Goal: Transaction & Acquisition: Purchase product/service

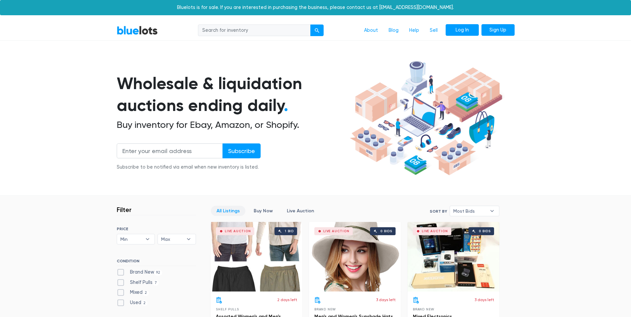
click at [452, 32] on link "Log In" at bounding box center [461, 30] width 33 height 12
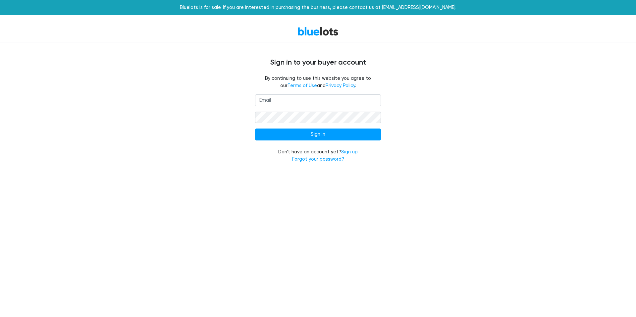
click at [319, 105] on input "email" at bounding box center [318, 100] width 126 height 12
type input "[EMAIL_ADDRESS][DOMAIN_NAME]"
click at [308, 108] on form "s.elginscott@gmail.com Sign In Don't have an account yet? Sign up Forgot your p…" at bounding box center [318, 128] width 126 height 68
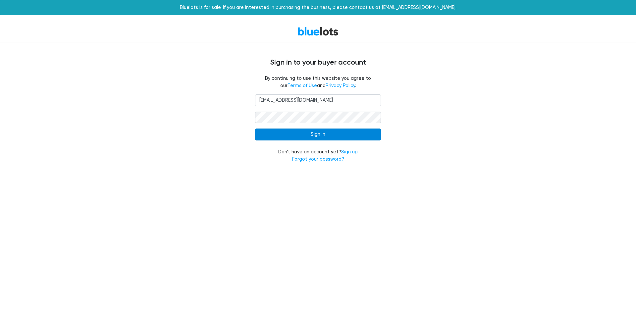
click at [344, 140] on input "Sign In" at bounding box center [318, 135] width 126 height 12
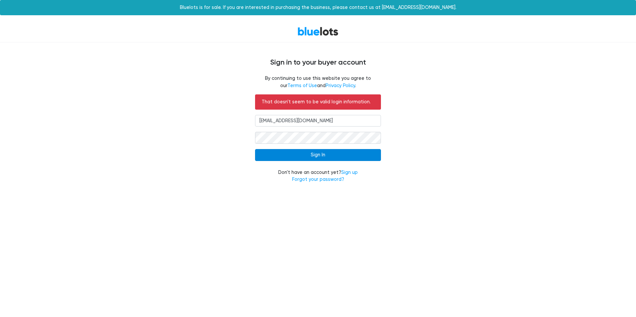
drag, startPoint x: 333, startPoint y: 155, endPoint x: 334, endPoint y: 160, distance: 5.1
click at [335, 156] on input "Sign In" at bounding box center [318, 155] width 126 height 12
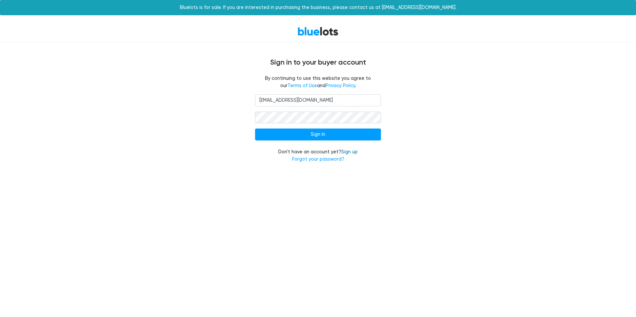
click at [350, 154] on link "Sign up" at bounding box center [349, 152] width 17 height 6
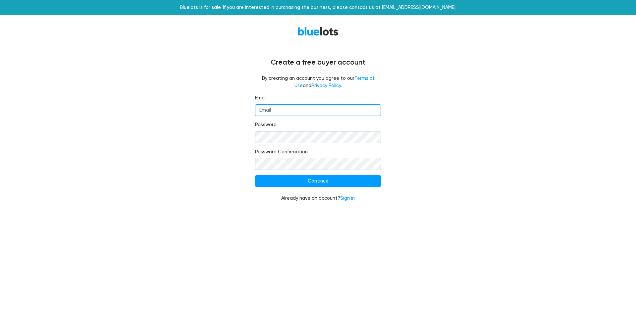
click at [308, 114] on input "Email" at bounding box center [318, 110] width 126 height 12
type input "[EMAIL_ADDRESS][DOMAIN_NAME]"
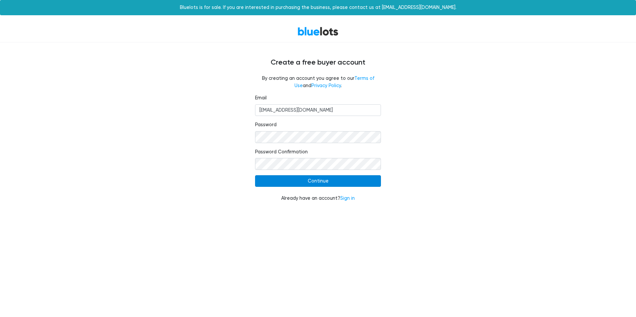
click at [325, 181] on input "Continue" at bounding box center [318, 181] width 126 height 12
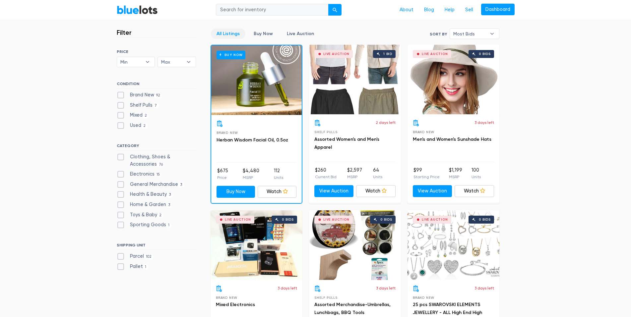
scroll to position [166, 0]
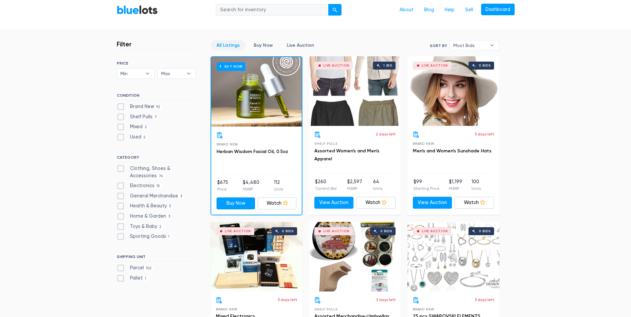
click at [118, 110] on label "Brand New 92" at bounding box center [140, 106] width 46 height 7
click at [118, 107] on New"] "Brand New 92" at bounding box center [119, 105] width 4 height 4
checkbox New"] "true"
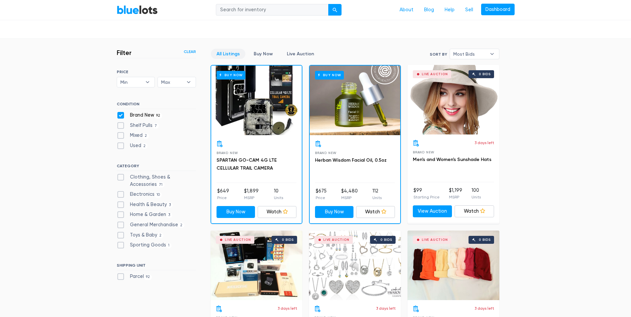
scroll to position [145, 0]
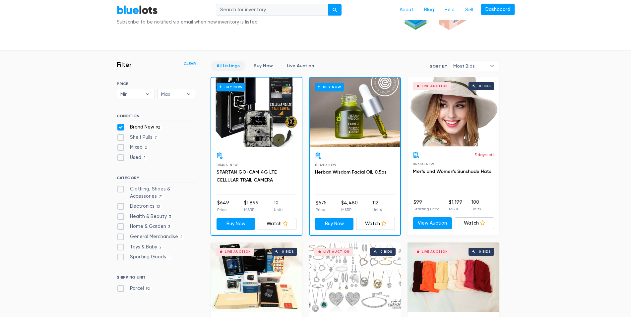
click at [259, 167] on div "Brand New SPARTAN GO-CAM 4G LTE CELLULAR TRAIL CAMERA" at bounding box center [256, 173] width 80 height 42
click at [247, 167] on div "Brand New SPARTAN GO-CAM 4G LTE CELLULAR TRAIL CAMERA" at bounding box center [256, 173] width 80 height 42
click at [250, 175] on h3 "SPARTAN GO-CAM 4G LTE CELLULAR TRAIL CAMERA" at bounding box center [256, 176] width 80 height 16
click at [251, 172] on link "SPARTAN GO-CAM 4G LTE CELLULAR TRAIL CAMERA" at bounding box center [246, 176] width 60 height 14
click at [253, 183] on h3 "SPARTAN GO-CAM 4G LTE CELLULAR TRAIL CAMERA" at bounding box center [256, 176] width 80 height 16
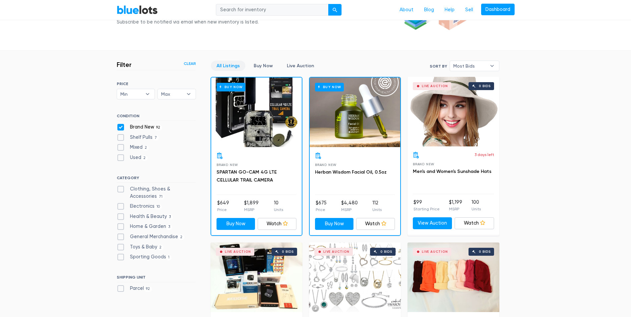
click at [268, 164] on div "Brand New SPARTAN GO-CAM 4G LTE CELLULAR TRAIL CAMERA" at bounding box center [256, 173] width 80 height 42
click at [247, 115] on div "Buy Now" at bounding box center [256, 113] width 90 height 70
click at [250, 164] on div "Brand New SPARTAN GO-CAM 4G LTE CELLULAR TRAIL CAMERA" at bounding box center [256, 173] width 80 height 42
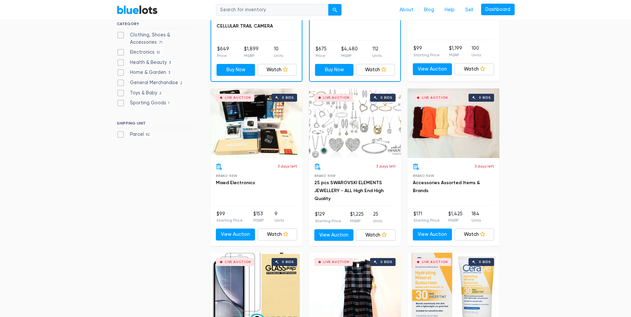
scroll to position [311, 0]
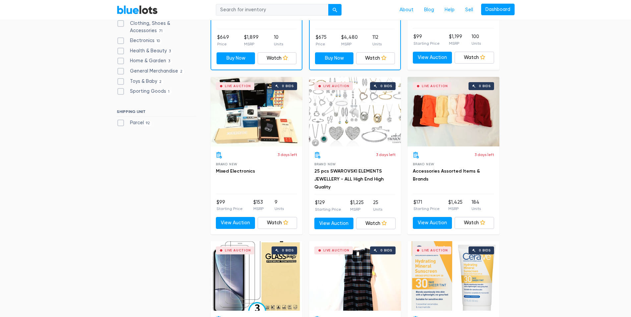
click at [271, 132] on div "Live Auction 0 bids" at bounding box center [256, 112] width 92 height 70
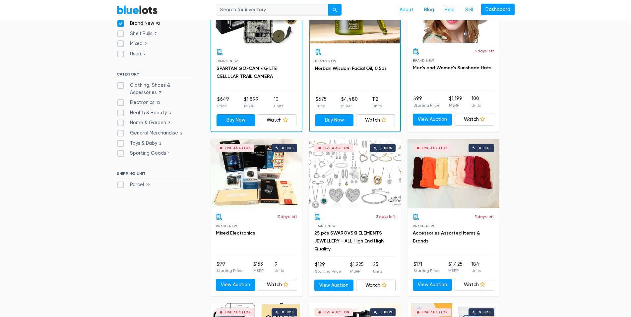
scroll to position [278, 0]
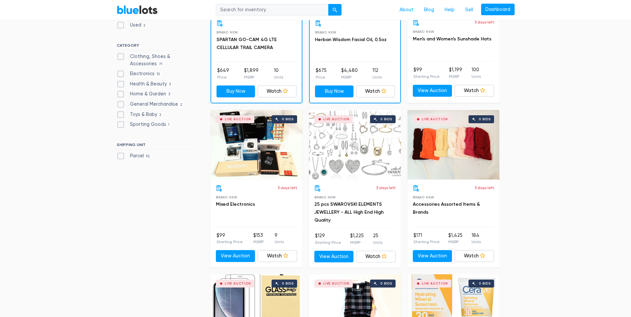
click at [363, 157] on div "Live Auction 0 bids" at bounding box center [355, 145] width 92 height 70
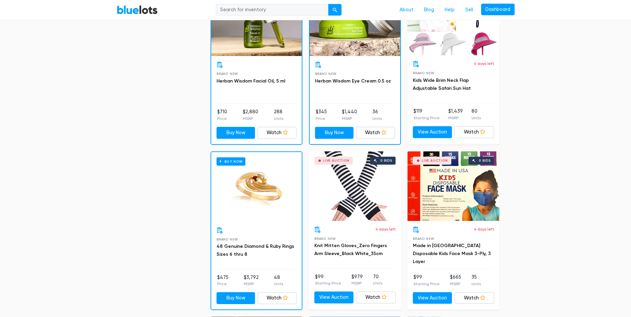
scroll to position [907, 0]
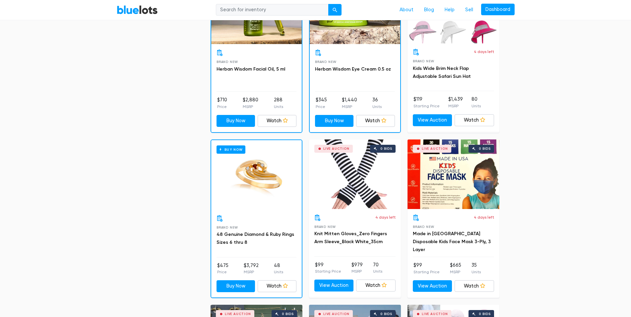
click at [234, 199] on div "Buy Now" at bounding box center [256, 175] width 90 height 70
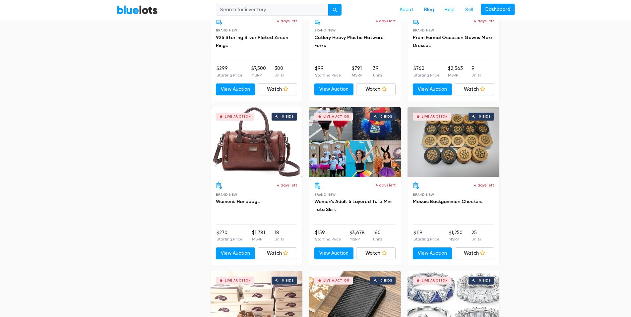
scroll to position [1603, 0]
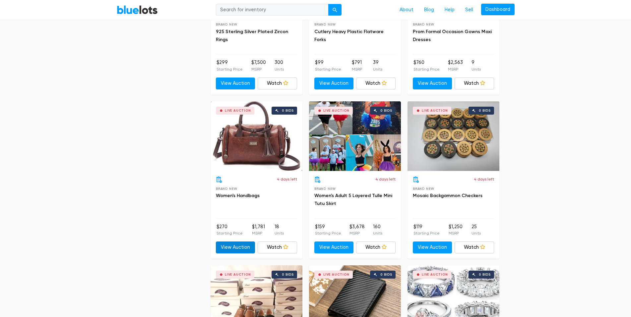
click at [232, 249] on link "View Auction" at bounding box center [235, 248] width 39 height 12
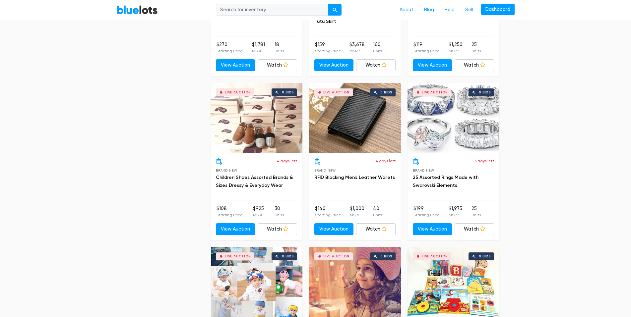
scroll to position [1802, 0]
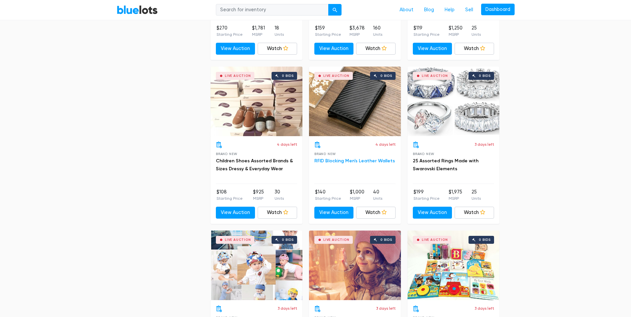
click at [368, 160] on link "RFID Blocking Men's Leather Wallets" at bounding box center [354, 161] width 81 height 6
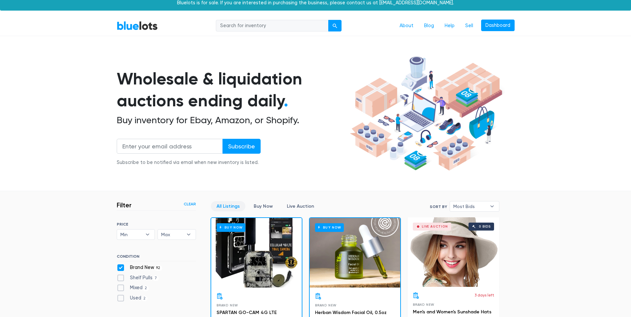
scroll to position [0, 0]
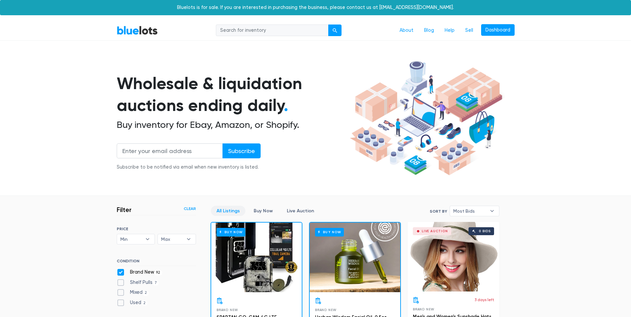
click at [460, 210] on span "Most Bids" at bounding box center [469, 211] width 33 height 10
click at [476, 267] on li "Highest Price" at bounding box center [477, 266] width 52 height 11
select select "highest_price"
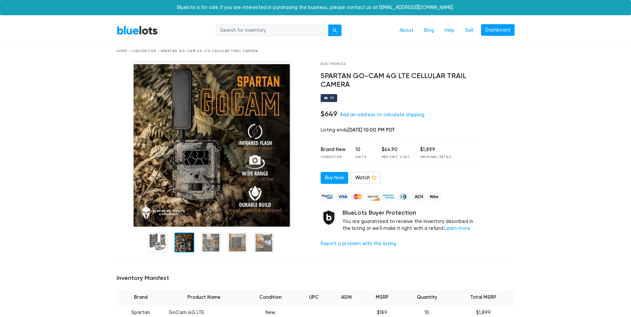
click at [182, 246] on div at bounding box center [184, 243] width 20 height 20
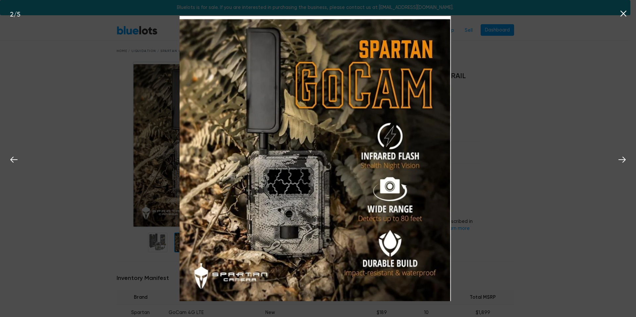
drag, startPoint x: 529, startPoint y: 40, endPoint x: 556, endPoint y: 45, distance: 27.4
click at [529, 40] on div "2 / 5" at bounding box center [318, 158] width 636 height 317
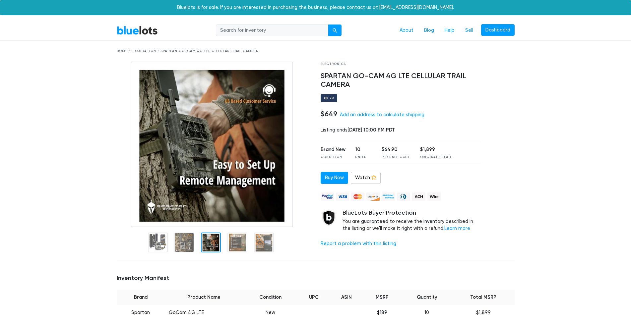
click at [216, 242] on div at bounding box center [211, 243] width 20 height 20
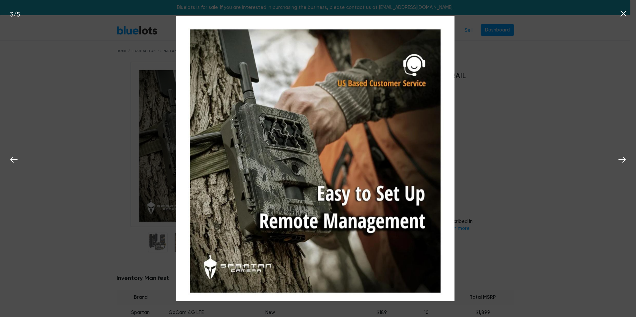
click at [391, 155] on img at bounding box center [315, 158] width 279 height 285
click at [431, 145] on img at bounding box center [315, 158] width 279 height 285
click at [416, 51] on img at bounding box center [315, 158] width 279 height 285
drag, startPoint x: 488, startPoint y: 65, endPoint x: 481, endPoint y: 70, distance: 9.0
click at [488, 65] on div "3 / 5" at bounding box center [318, 158] width 636 height 317
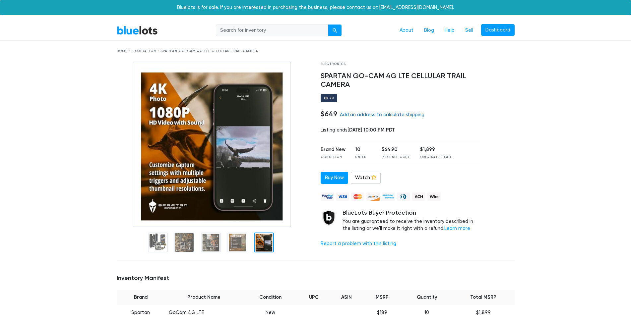
click at [367, 115] on link "Add an address to calculate shipping" at bounding box center [382, 115] width 85 height 6
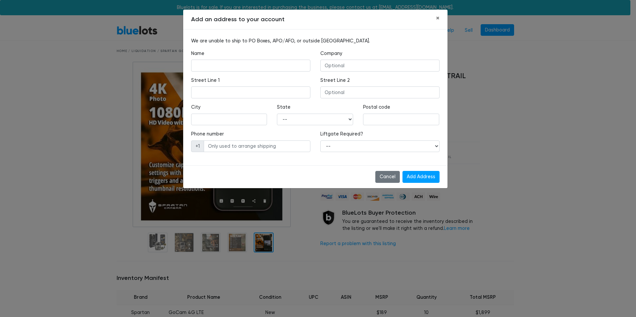
click at [225, 59] on div "Name" at bounding box center [250, 61] width 119 height 22
click at [229, 62] on input "text" at bounding box center [250, 66] width 119 height 12
type input "Scott Donald MacCabee"
type input "US waterproofing"
type input "1111 Woodcliff Drive"
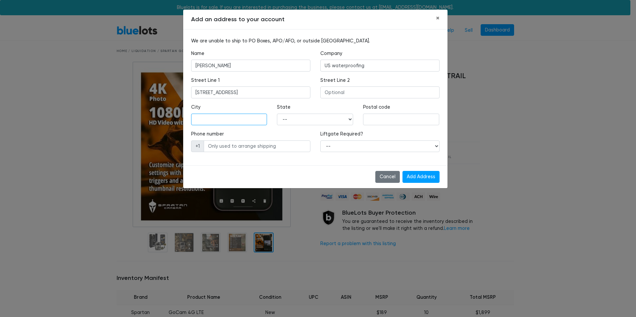
type input "South Elgin"
select select "IL"
type input "60177"
type input "6309452208"
drag, startPoint x: 224, startPoint y: 67, endPoint x: 208, endPoint y: 70, distance: 16.7
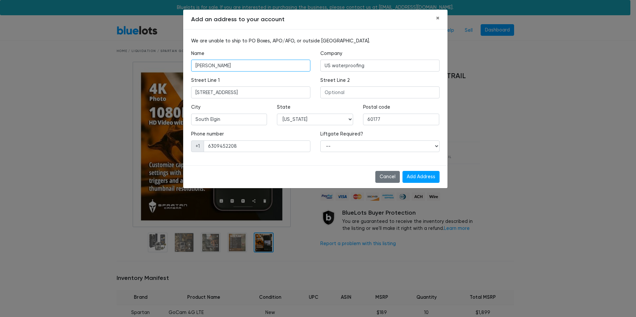
click at [208, 70] on input "Scott Donald MacCabee" at bounding box center [250, 66] width 119 height 12
type input "Scott MacCabee"
drag, startPoint x: 375, startPoint y: 65, endPoint x: 292, endPoint y: 50, distance: 84.6
click at [292, 50] on div "Name Scott MacCabee Company US waterproofing" at bounding box center [315, 63] width 259 height 27
type input "A"
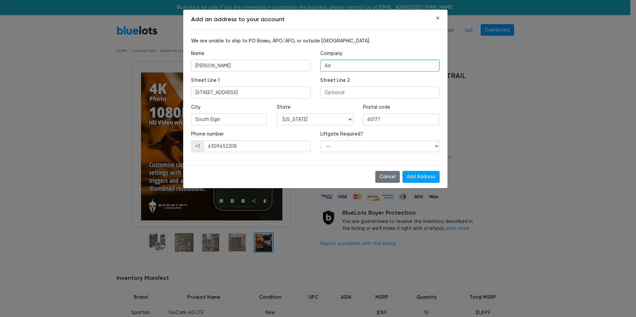
type input "A"
type input "BroBuys"
click at [333, 147] on select "-- Yes No" at bounding box center [379, 147] width 119 height 12
select select "1"
click at [320, 141] on select "-- Yes No" at bounding box center [379, 147] width 119 height 12
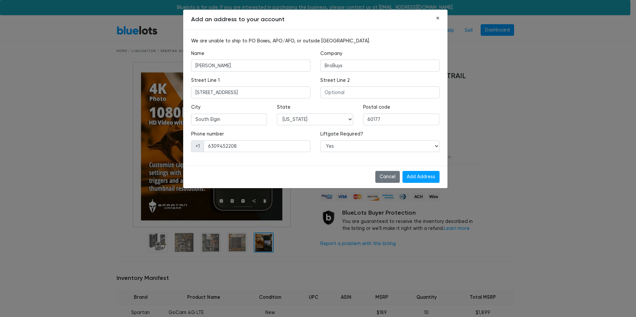
click at [297, 165] on div "We are unable to ship to PO Boxes, APO/AFO, or outside the United States. Name …" at bounding box center [315, 97] width 264 height 136
click at [421, 178] on input "Add Address" at bounding box center [421, 177] width 37 height 12
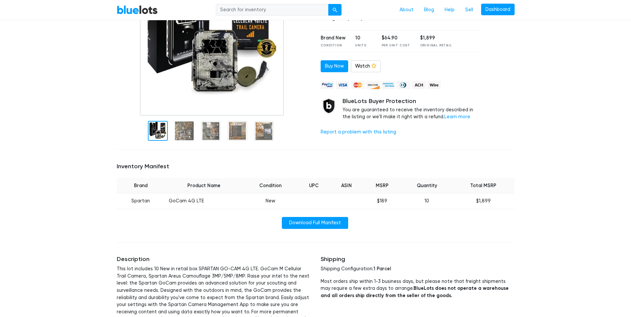
scroll to position [133, 0]
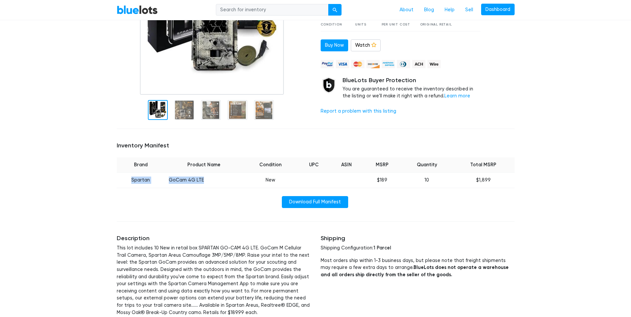
drag, startPoint x: 138, startPoint y: 179, endPoint x: 211, endPoint y: 181, distance: 72.9
click at [211, 181] on tr "Spartan GoCam 4G LTE New $189 10 $1,899" at bounding box center [316, 181] width 398 height 16
copy tr "Spartan GoCam 4G LTE"
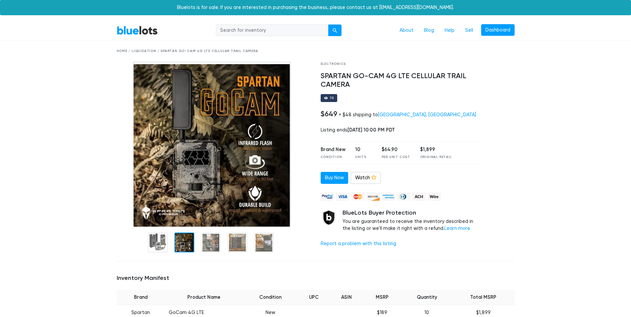
click at [178, 248] on div at bounding box center [184, 243] width 20 height 20
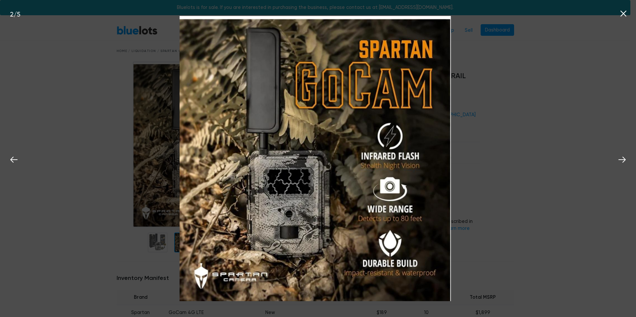
click at [517, 93] on div "2 / 5" at bounding box center [318, 158] width 636 height 317
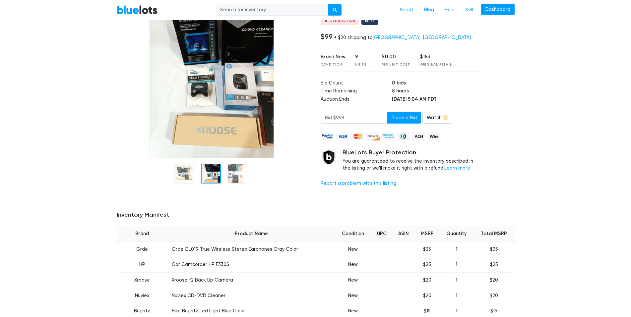
scroll to position [33, 0]
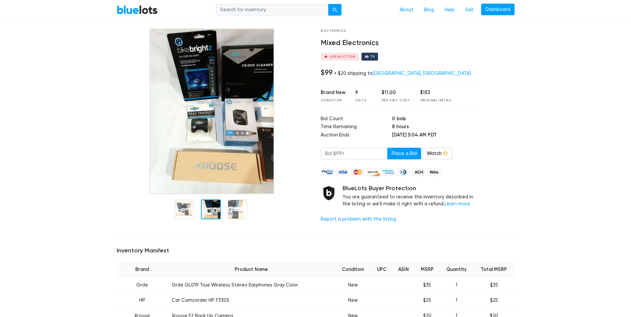
click at [213, 214] on div at bounding box center [211, 210] width 20 height 20
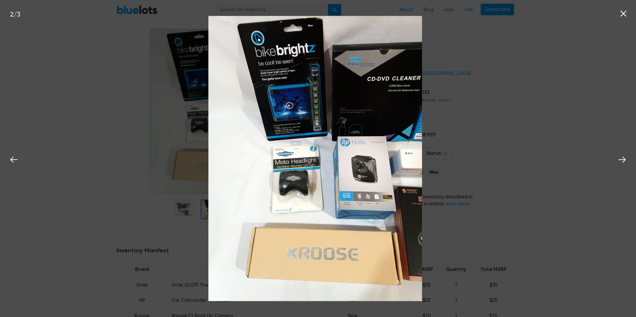
click at [471, 110] on div "2 / 3" at bounding box center [318, 158] width 636 height 317
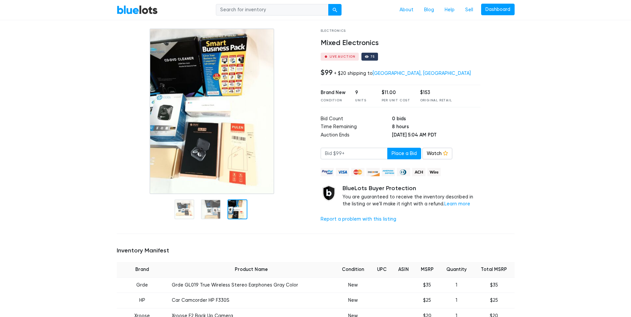
click at [228, 214] on div at bounding box center [237, 210] width 20 height 20
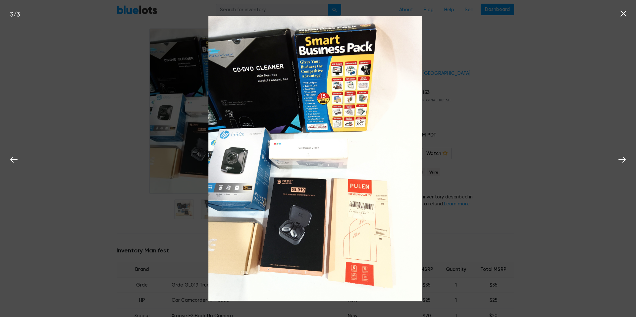
drag, startPoint x: 513, startPoint y: 66, endPoint x: 513, endPoint y: 71, distance: 5.0
click at [513, 68] on div "3 / 3" at bounding box center [318, 158] width 636 height 317
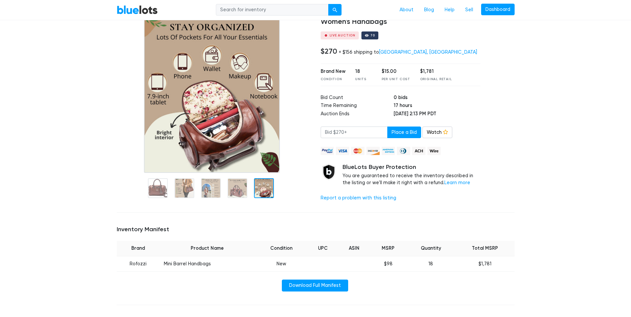
scroll to position [33, 0]
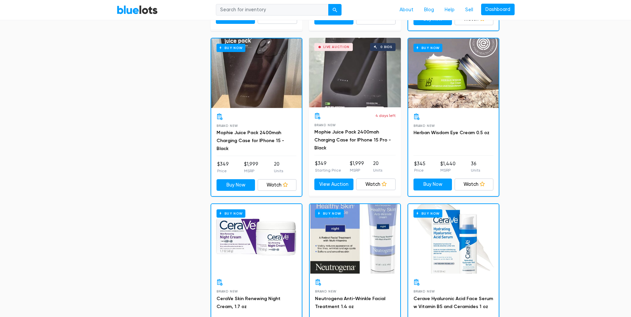
scroll to position [1637, 0]
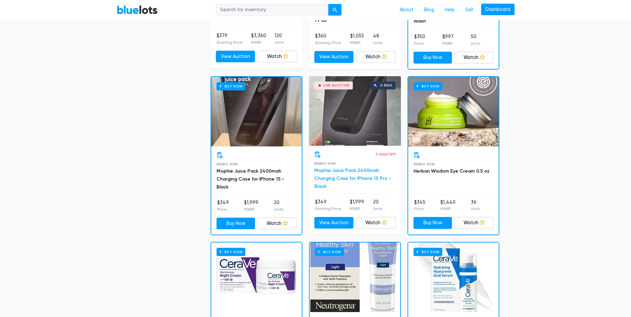
click at [355, 179] on link "Mophie Juice Pack 2400mah Charging Case for IPhone 15 Pro - Black" at bounding box center [352, 179] width 77 height 22
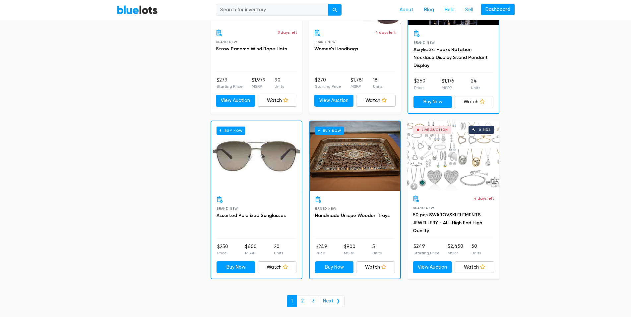
scroll to position [2432, 0]
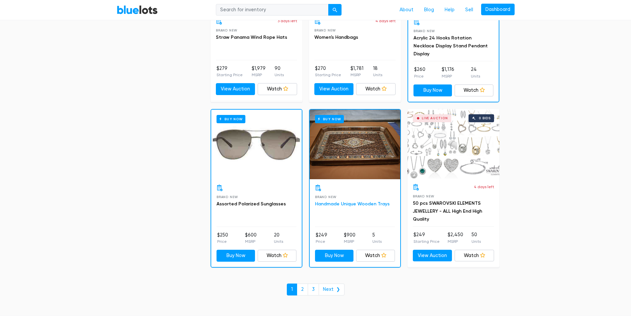
click at [333, 201] on link "Handmade Unique Wooden Trays" at bounding box center [352, 204] width 75 height 6
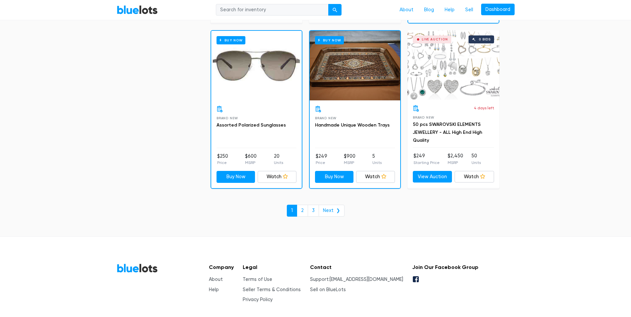
scroll to position [2531, 0]
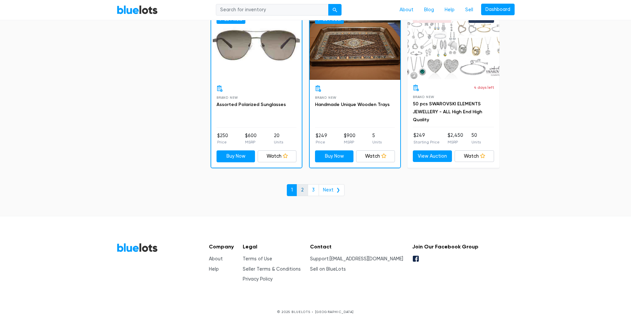
click at [305, 189] on link "2" at bounding box center [302, 190] width 11 height 12
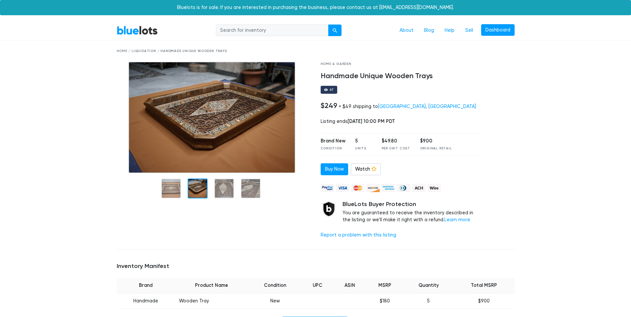
click at [192, 190] on div at bounding box center [198, 189] width 20 height 20
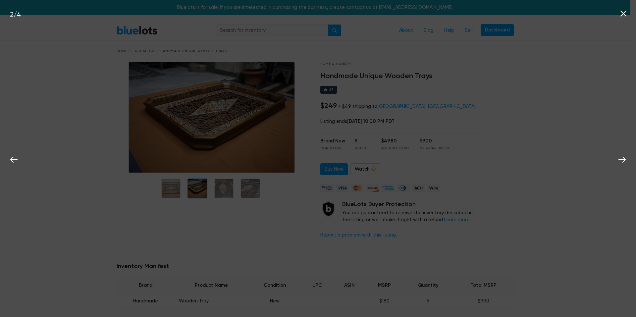
click at [217, 184] on div "2 / 4" at bounding box center [318, 158] width 636 height 317
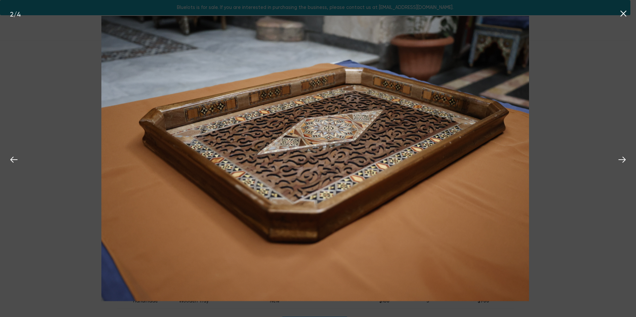
click at [625, 16] on icon at bounding box center [624, 14] width 10 height 10
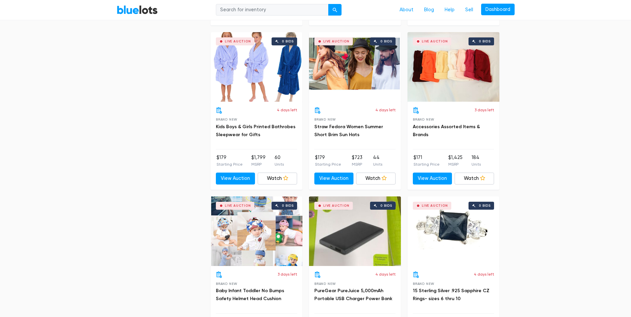
scroll to position [1160, 0]
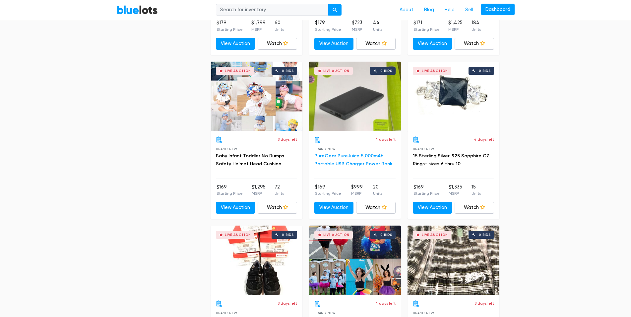
click at [372, 154] on link "PureGear PureJuice 5,000mAh Portable USB Charger Power Bank" at bounding box center [353, 160] width 78 height 14
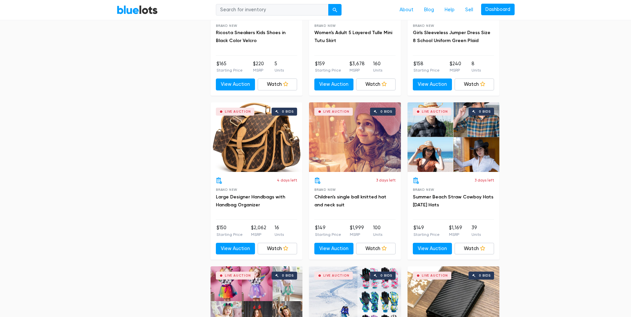
scroll to position [1439, 0]
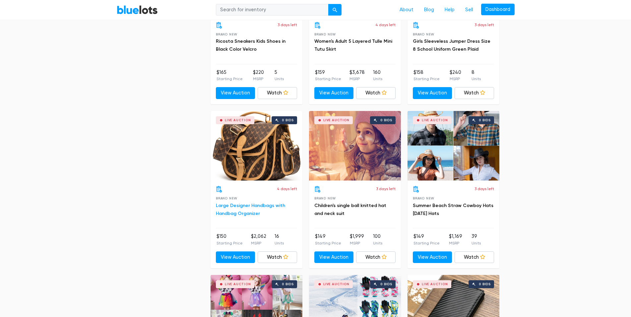
click at [240, 205] on link "Large Designer Handbags with Handbag Organizer" at bounding box center [250, 210] width 69 height 14
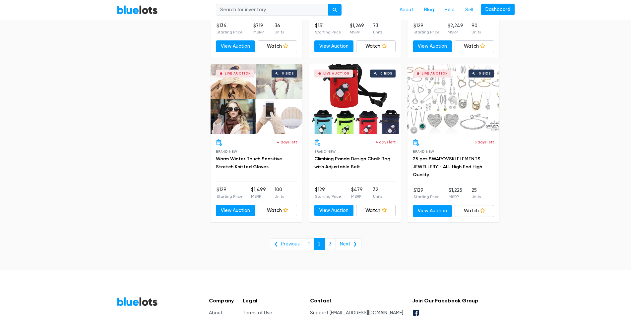
scroll to position [2367, 0]
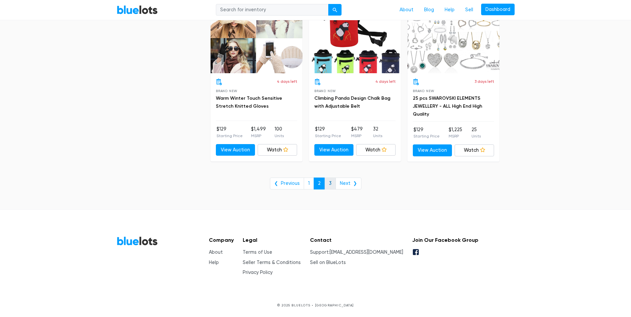
click at [330, 184] on link "3" at bounding box center [329, 184] width 11 height 12
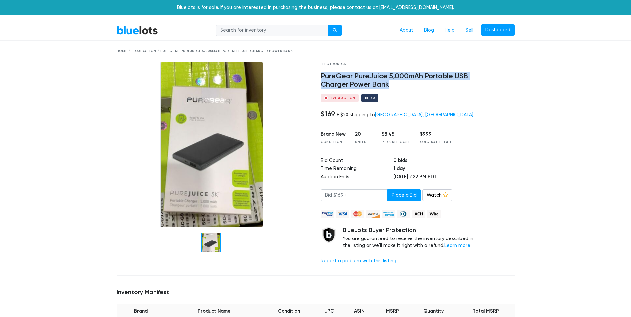
drag, startPoint x: 322, startPoint y: 77, endPoint x: 400, endPoint y: 84, distance: 77.8
click at [399, 85] on h4 "PureGear PureJuice 5,000mAh Portable USB Charger Power Bank" at bounding box center [400, 80] width 160 height 17
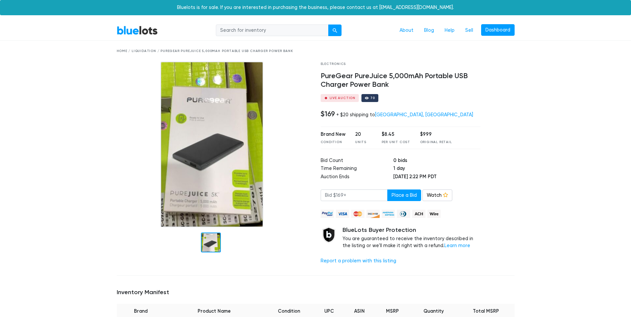
click at [496, 123] on div at bounding box center [502, 166] width 34 height 208
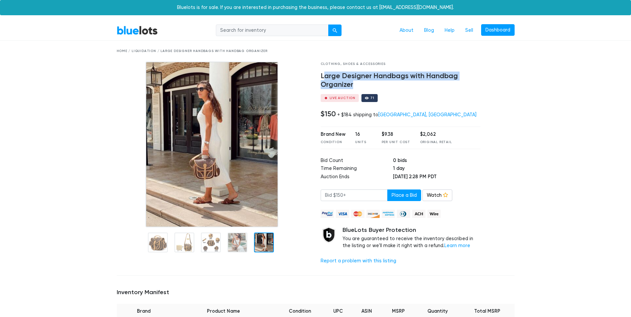
drag, startPoint x: 322, startPoint y: 75, endPoint x: 378, endPoint y: 87, distance: 56.8
click at [378, 87] on h4 "Large Designer Handbags with Handbag Organizer" at bounding box center [400, 80] width 160 height 17
click at [363, 83] on h4 "Large Designer Handbags with Handbag Organizer" at bounding box center [400, 80] width 160 height 17
drag, startPoint x: 319, startPoint y: 72, endPoint x: 386, endPoint y: 84, distance: 67.4
click at [386, 84] on div "Clothing, Shoes & Accessories Large Designer Handbags with Handbag Organizer Li…" at bounding box center [401, 166] width 170 height 208
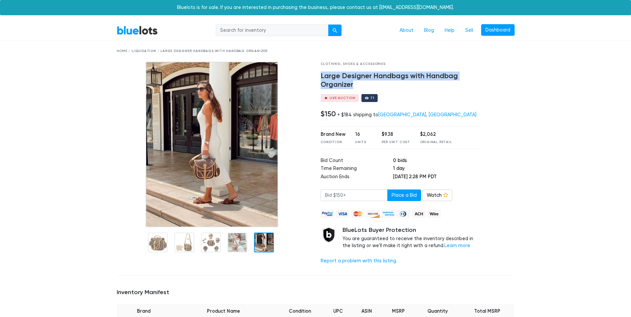
copy h4 "Large Designer Handbags with Handbag Organizer"
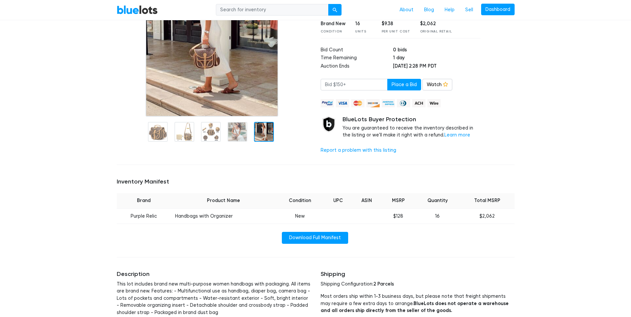
scroll to position [133, 0]
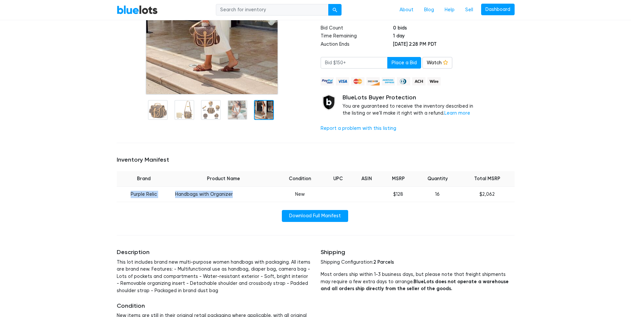
drag, startPoint x: 130, startPoint y: 195, endPoint x: 250, endPoint y: 199, distance: 119.7
click at [250, 199] on tr "Purple Relic Handbags with Organizer New $128 16 $2,062" at bounding box center [316, 195] width 398 height 16
copy tr "Purple Relic Handbags with Organizer"
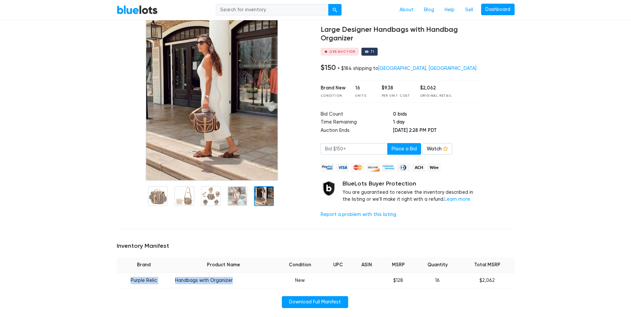
scroll to position [0, 0]
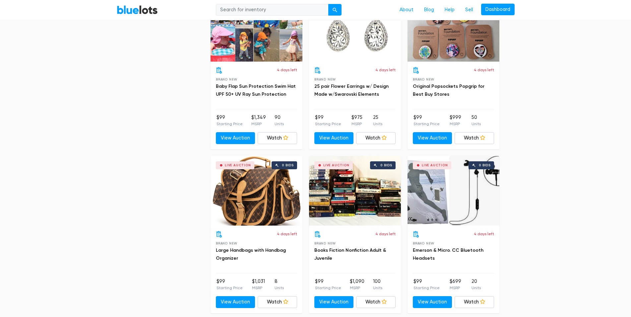
scroll to position [1823, 0]
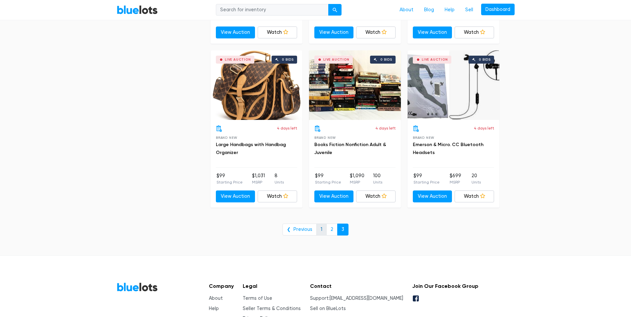
click at [318, 226] on link "1" at bounding box center [321, 230] width 10 height 12
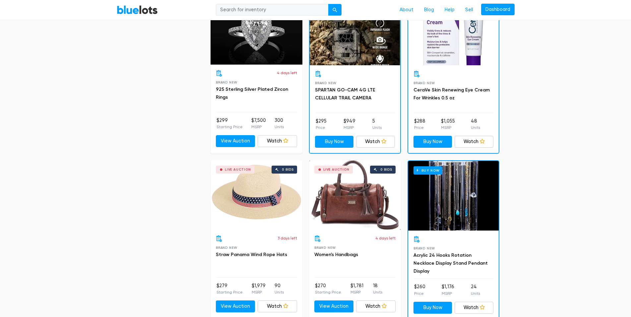
scroll to position [2287, 0]
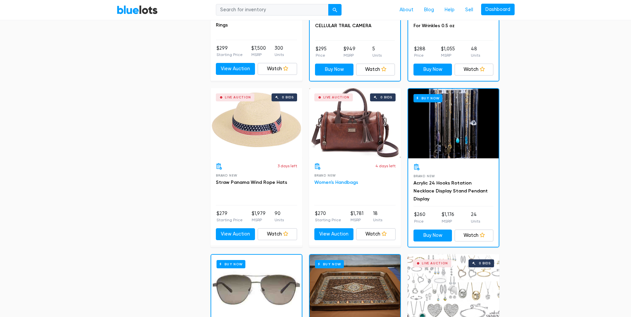
click at [350, 180] on link "Women's Handbags" at bounding box center [336, 183] width 44 height 6
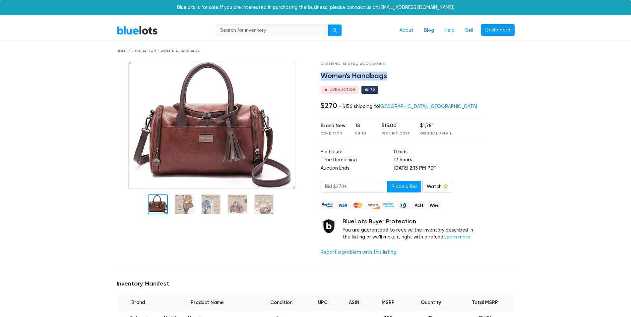
drag, startPoint x: 321, startPoint y: 76, endPoint x: 392, endPoint y: 72, distance: 71.4
click at [392, 72] on h4 "Women's Handbags" at bounding box center [400, 76] width 160 height 9
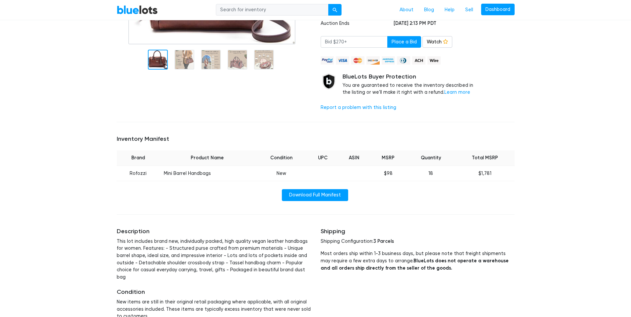
scroll to position [166, 0]
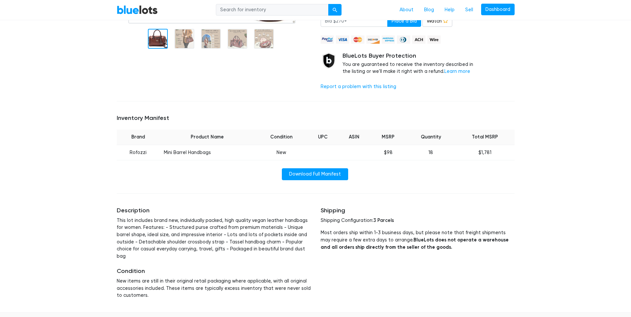
click at [133, 157] on td "Rofozzi" at bounding box center [138, 153] width 43 height 16
drag, startPoint x: 127, startPoint y: 153, endPoint x: 212, endPoint y: 158, distance: 86.0
click at [212, 158] on tr "Rofozzi Mini Barrel Handbags New $98 18 $1,781" at bounding box center [316, 153] width 398 height 16
copy tr "Rofozzi Mini Barrel Handbags"
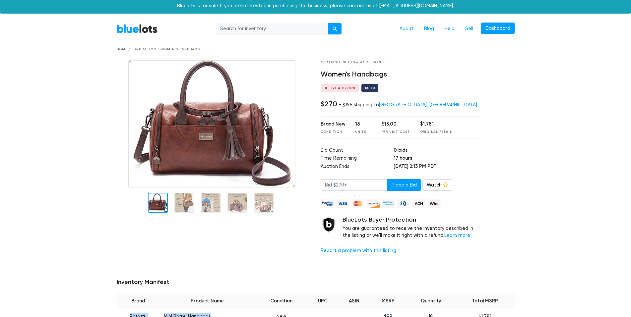
scroll to position [0, 0]
